Goal: Task Accomplishment & Management: Use online tool/utility

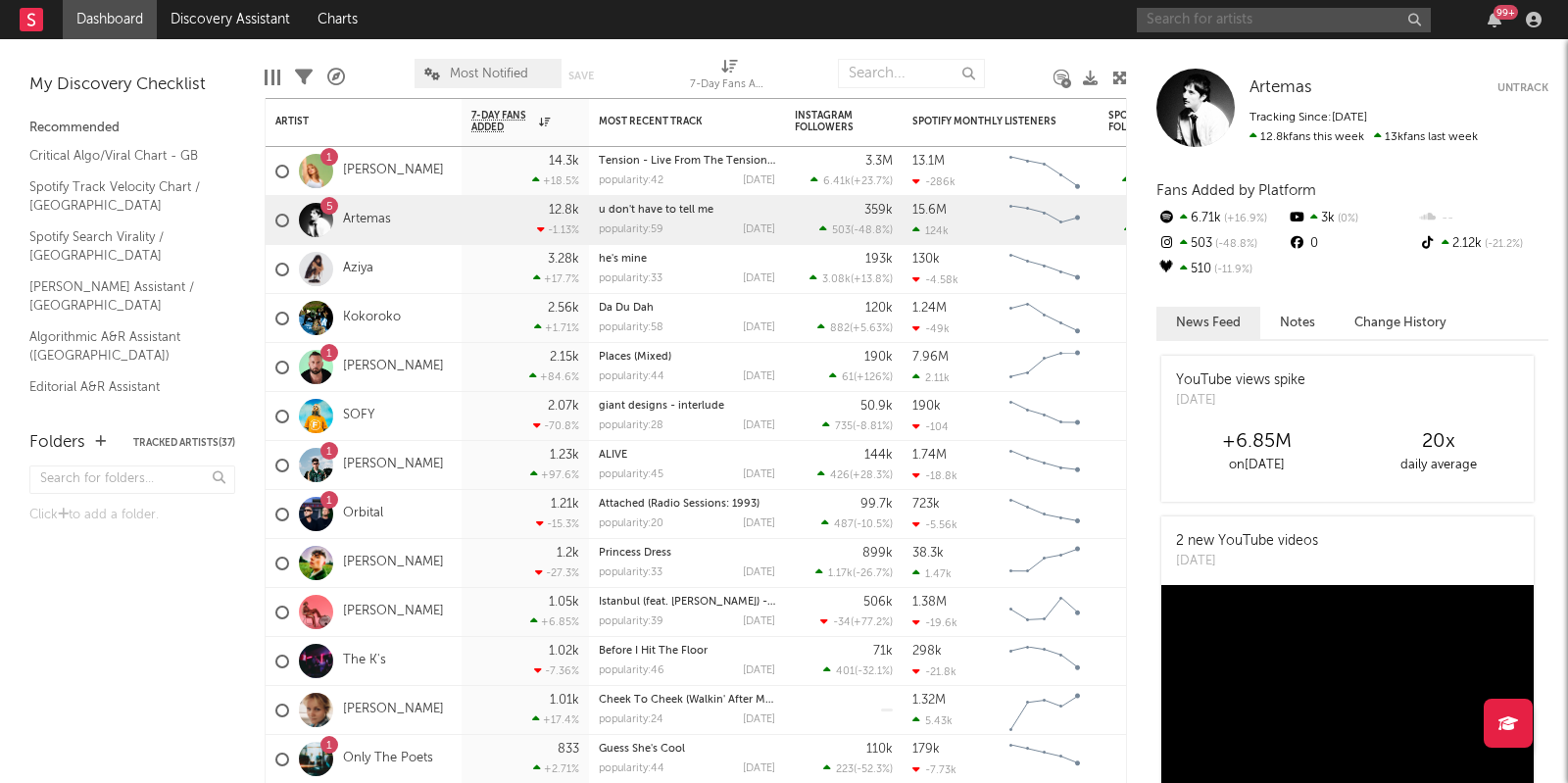
click at [1175, 21] on input "text" at bounding box center [1284, 20] width 294 height 25
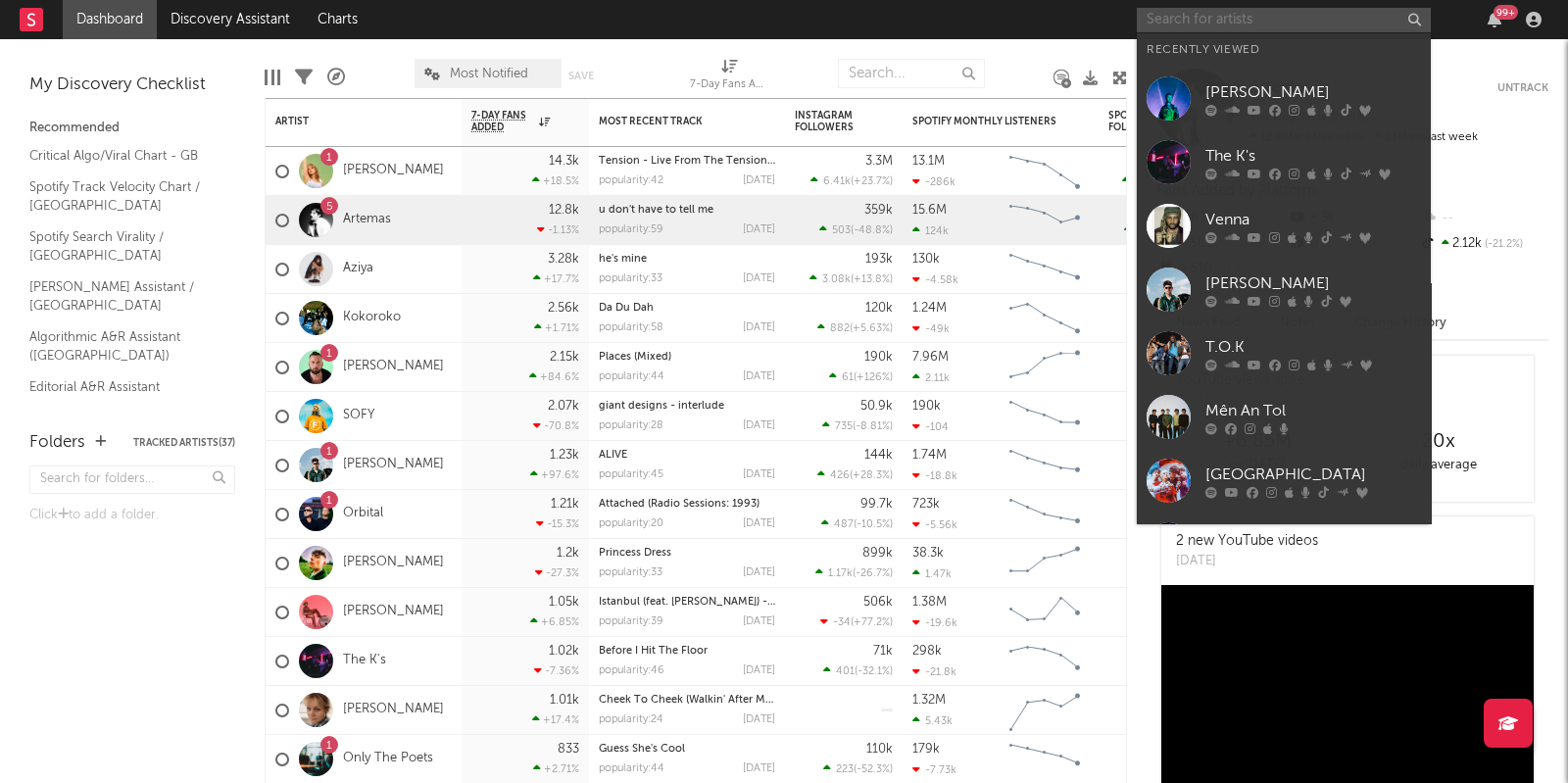
click at [1192, 28] on input "text" at bounding box center [1284, 20] width 294 height 25
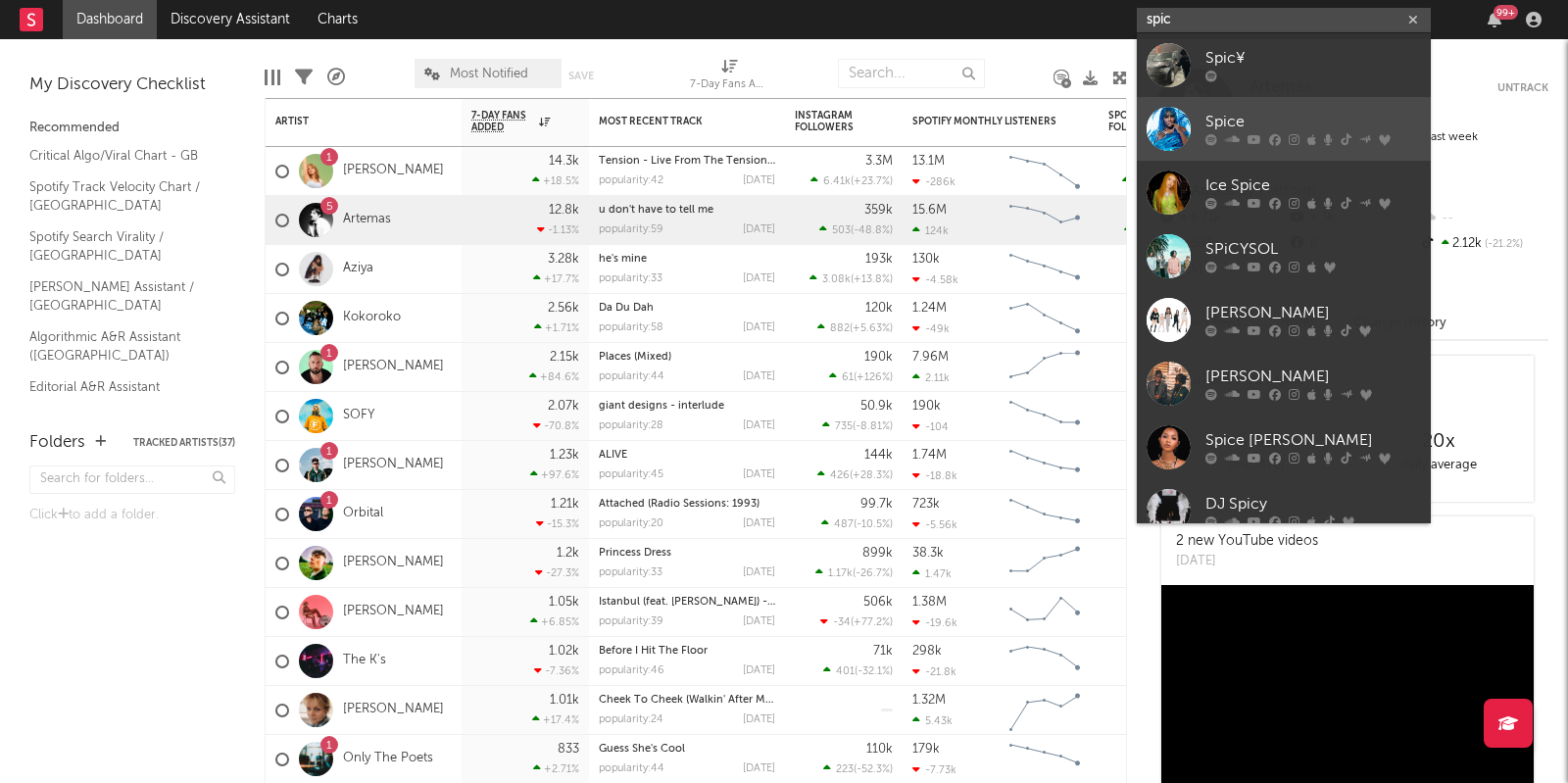
type input "spic"
click at [1312, 120] on div "Spice" at bounding box center [1313, 122] width 216 height 24
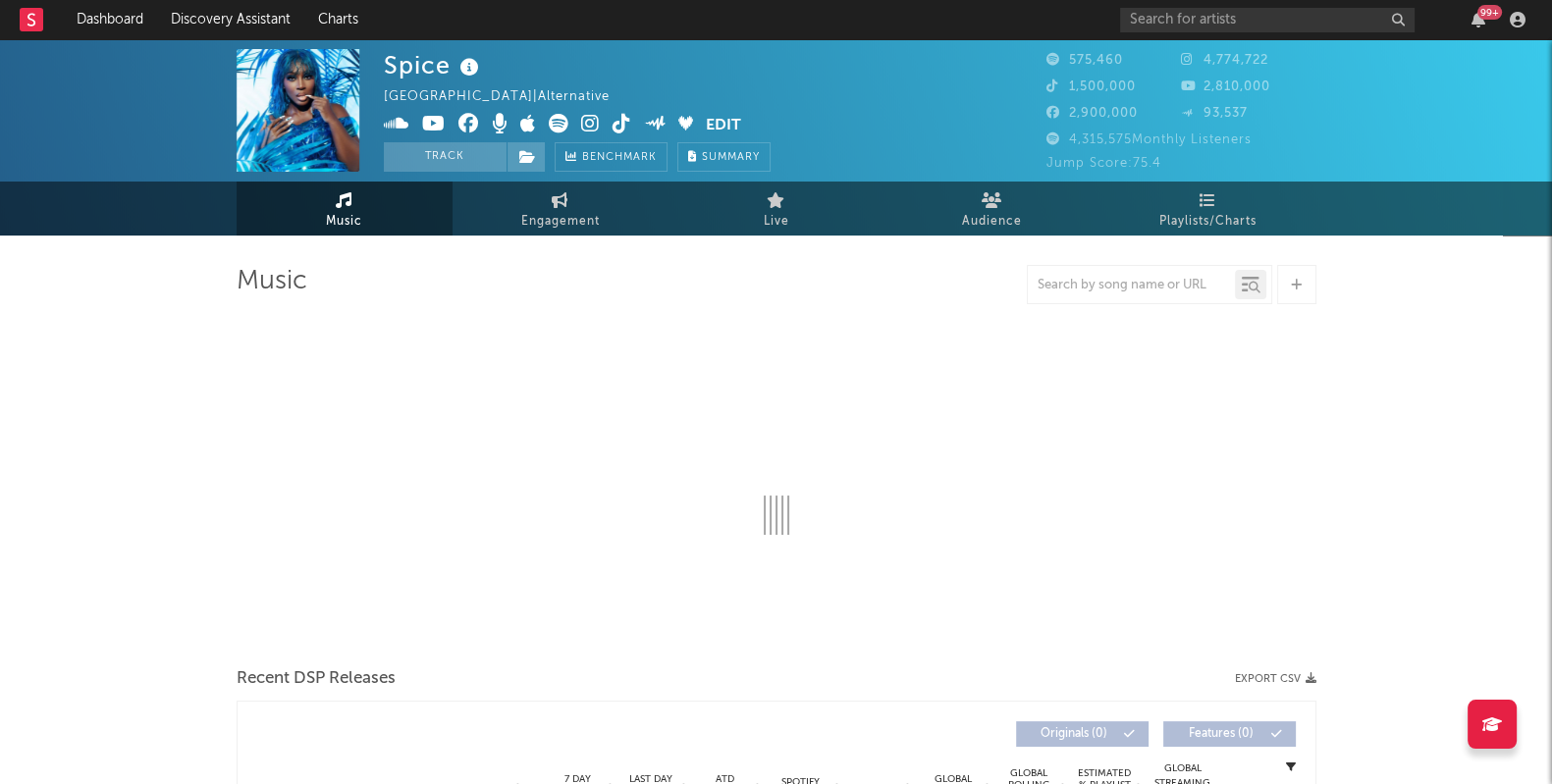
select select "6m"
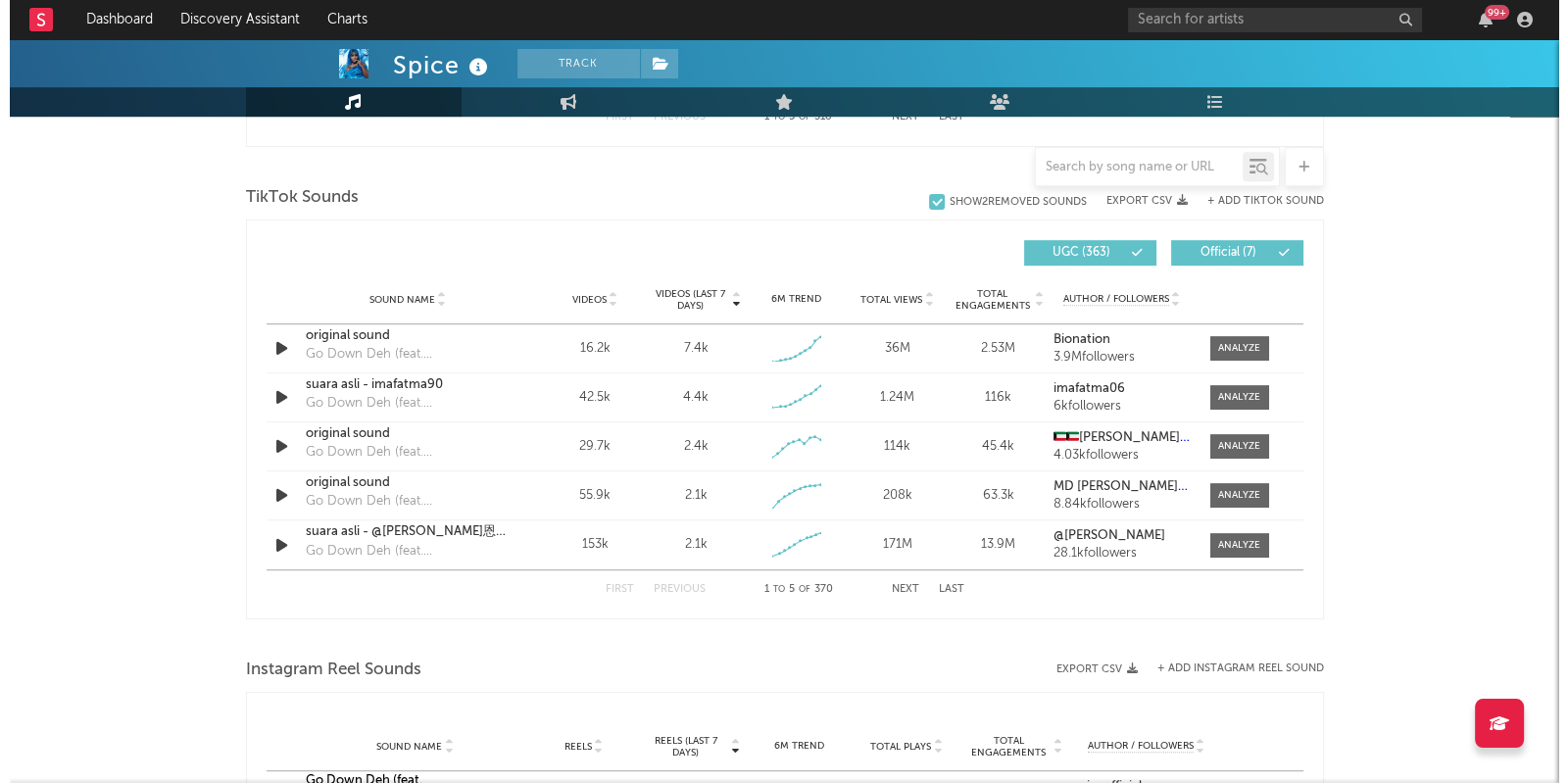
scroll to position [1271, 0]
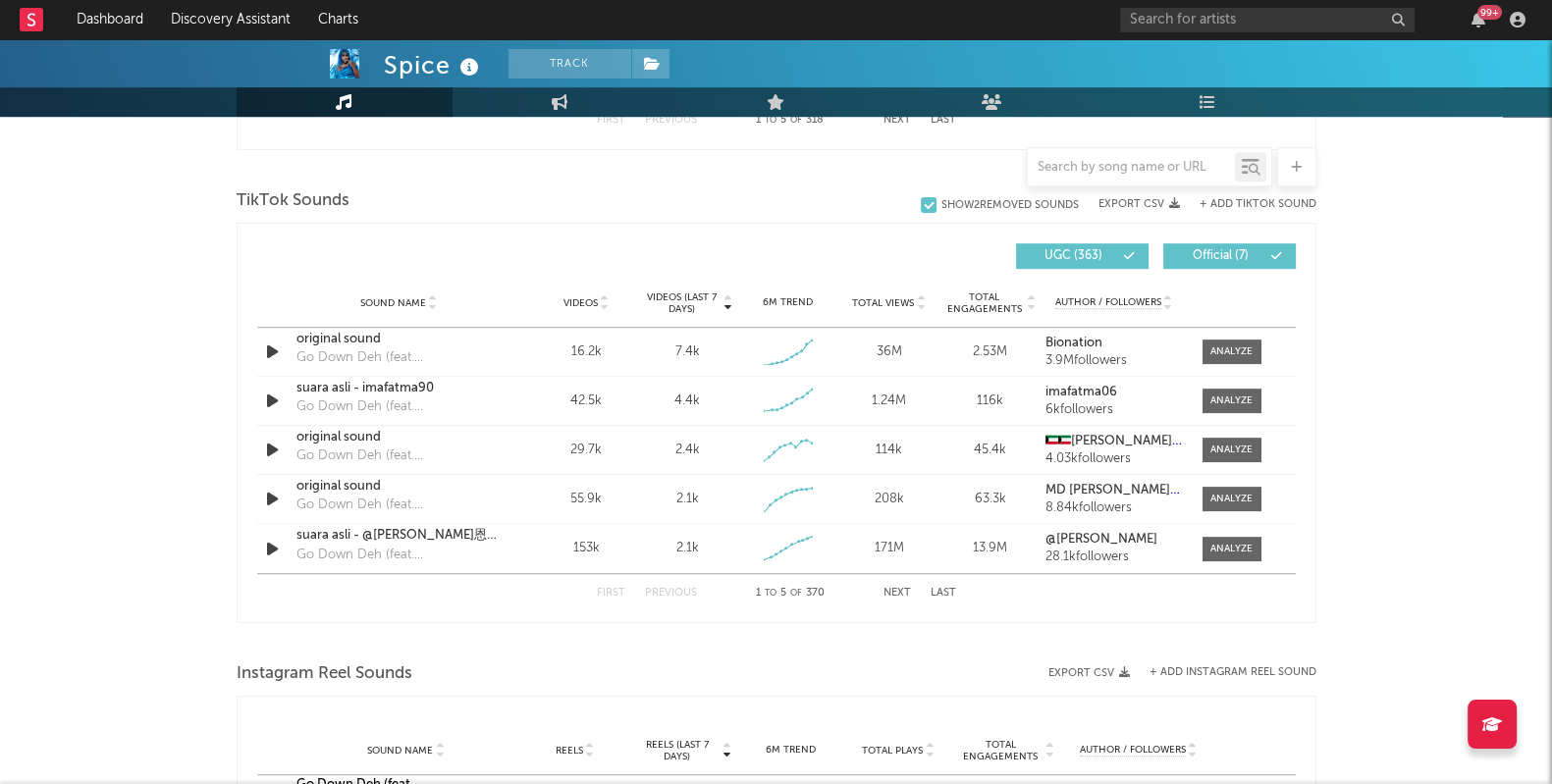
click at [1256, 200] on button "+ Add TikTok Sound" at bounding box center [1258, 204] width 117 height 11
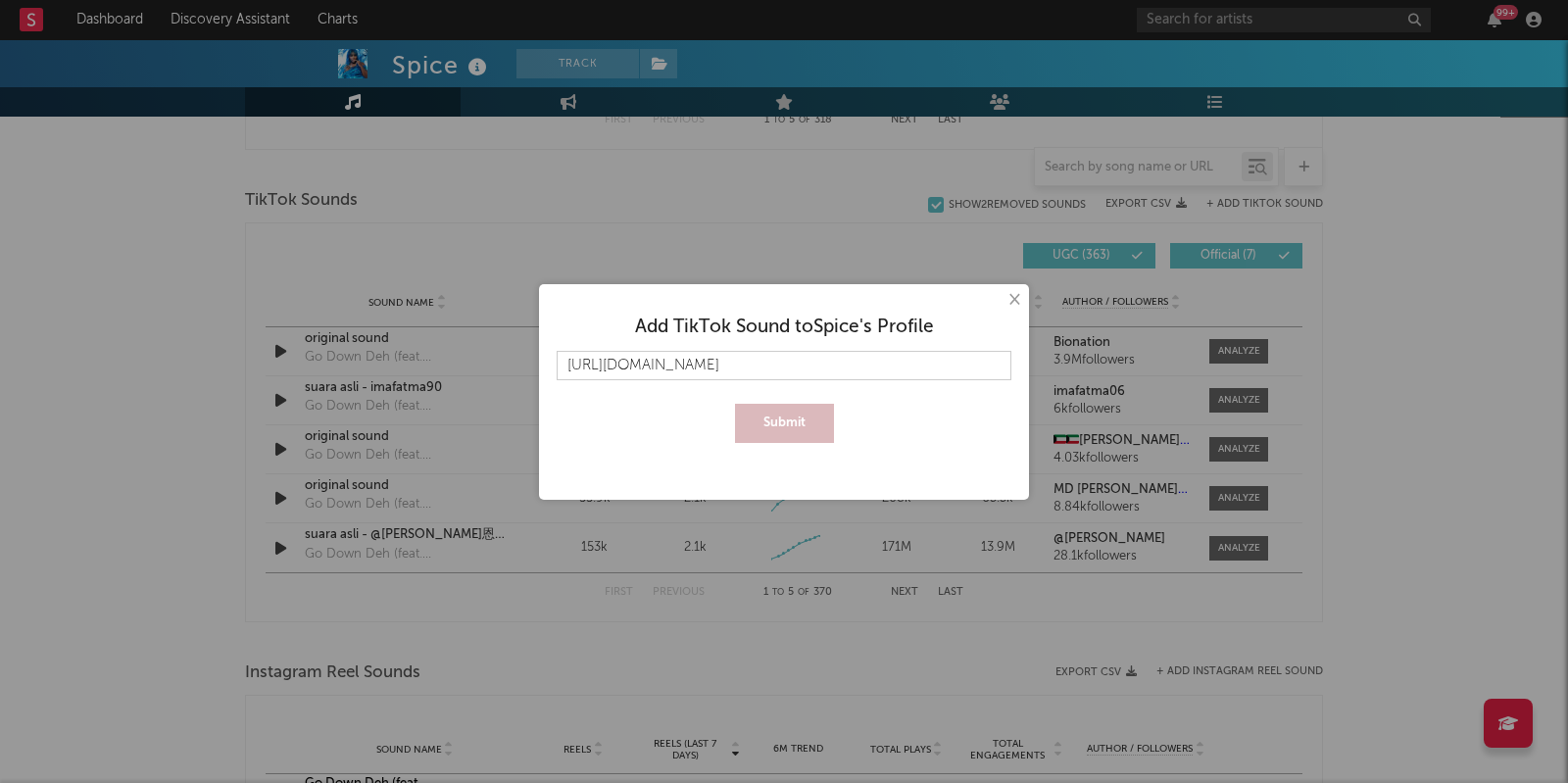
scroll to position [0, 162]
type input "[URL][DOMAIN_NAME]"
click at [760, 428] on button "Submit" at bounding box center [784, 423] width 99 height 39
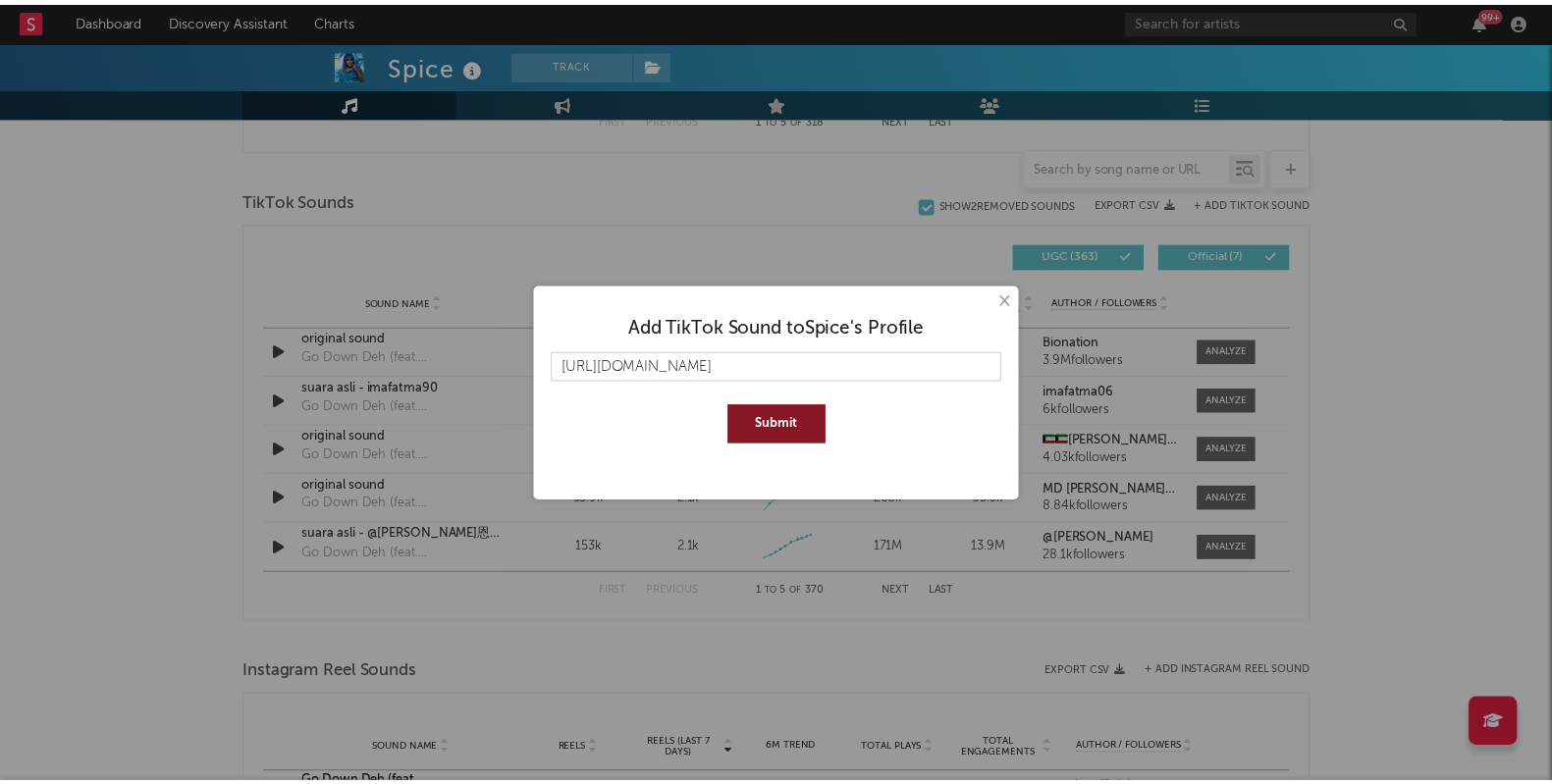
scroll to position [0, 0]
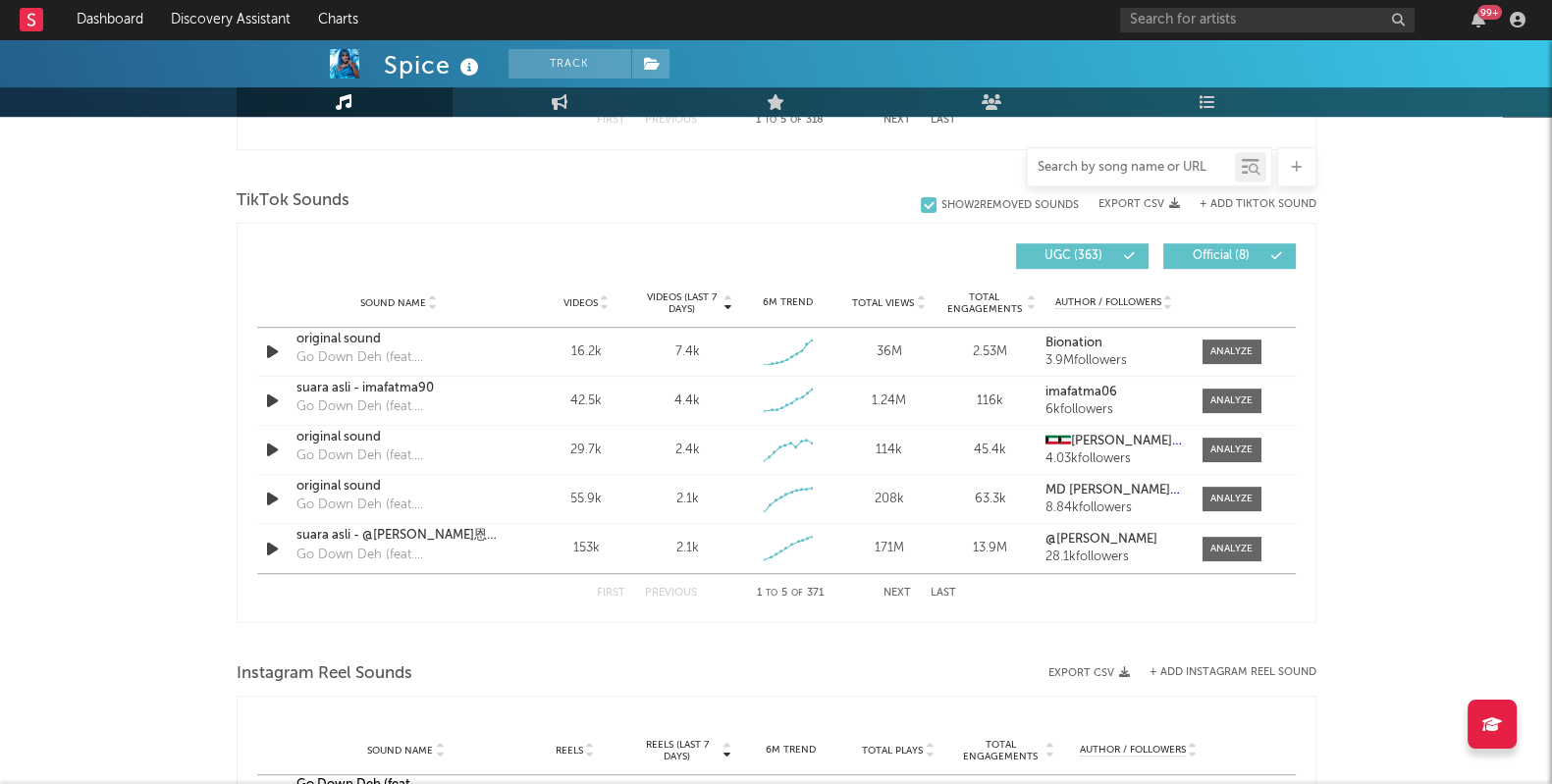
click at [1054, 169] on input "text" at bounding box center [1132, 168] width 207 height 16
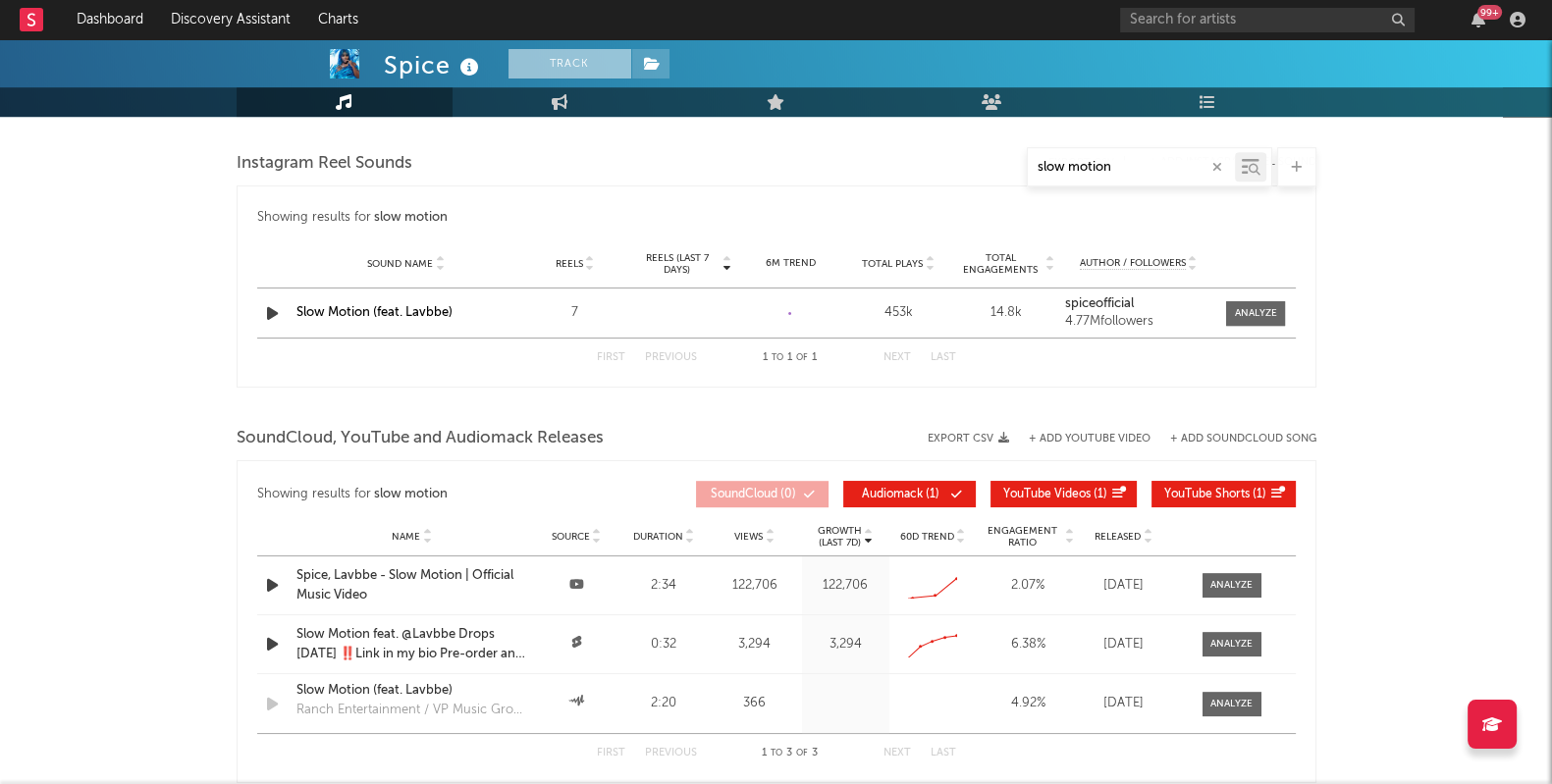
type input "slow motion"
